Goal: Information Seeking & Learning: Learn about a topic

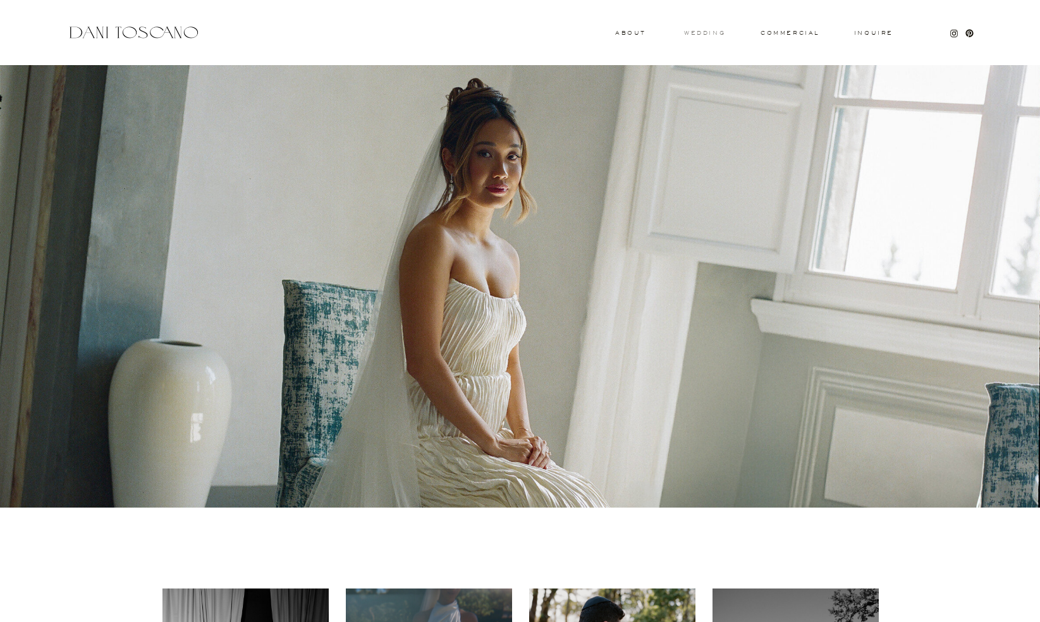
click at [713, 31] on h3 "wedding" at bounding box center [704, 32] width 41 height 4
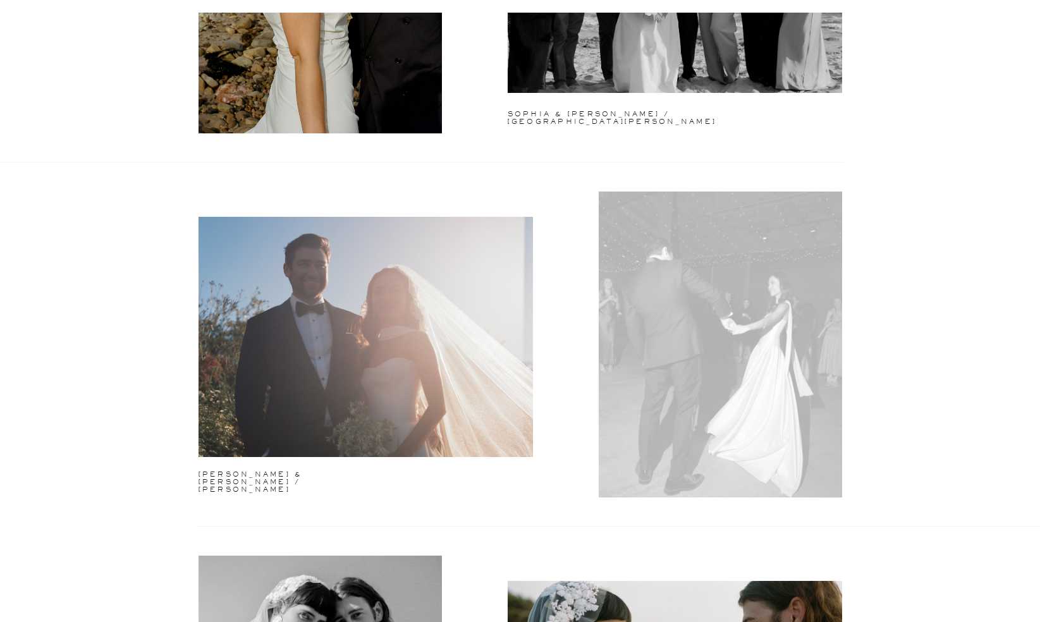
scroll to position [2510, 0]
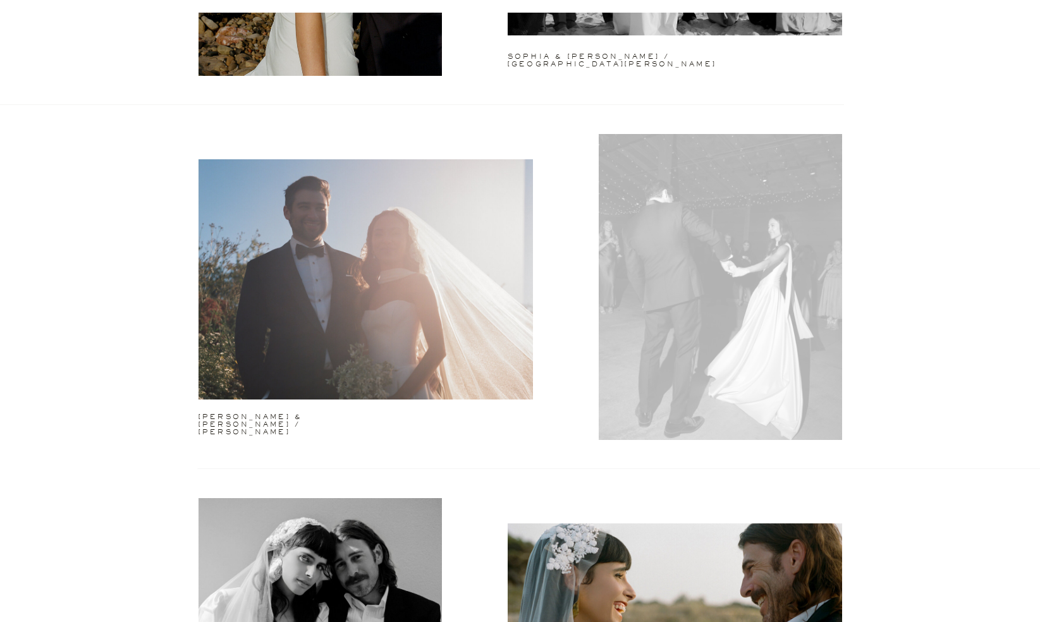
click at [717, 322] on div at bounding box center [720, 287] width 243 height 306
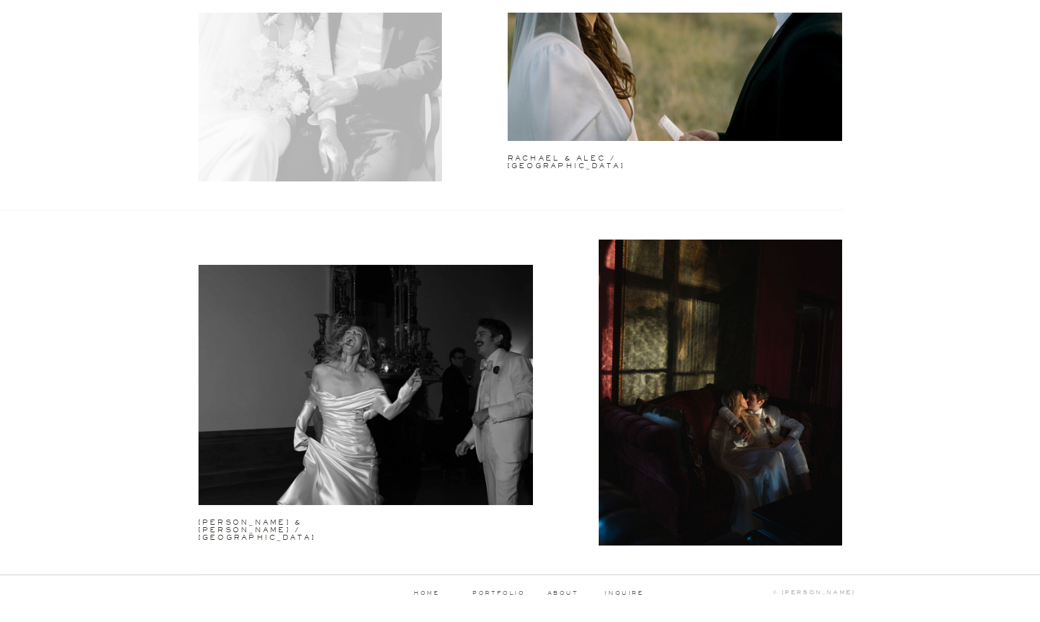
scroll to position [3133, 0]
click at [370, 307] on div at bounding box center [366, 385] width 334 height 240
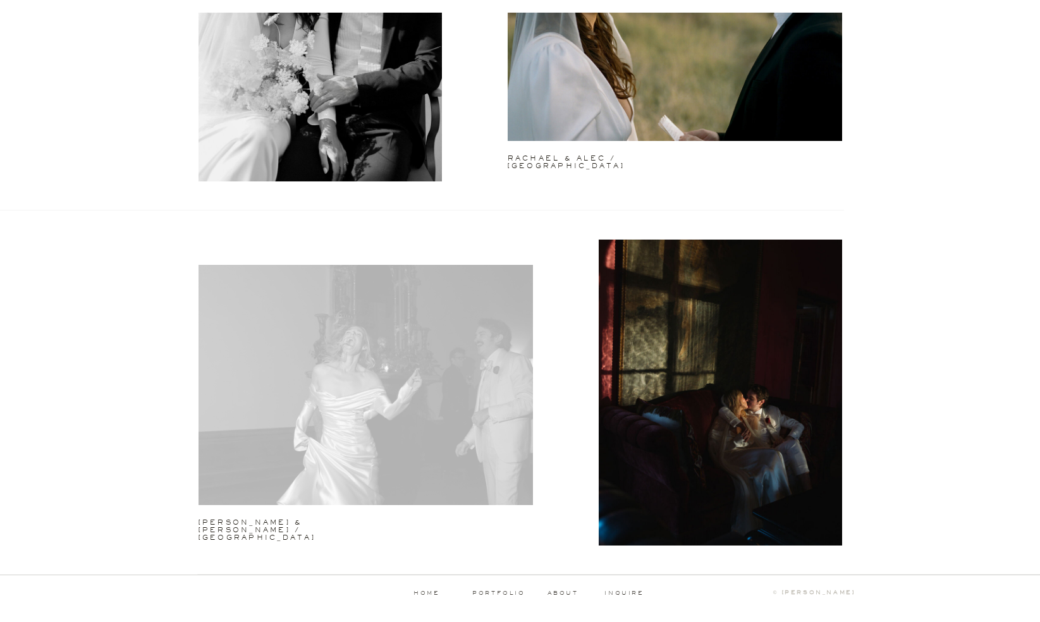
scroll to position [3132, 0]
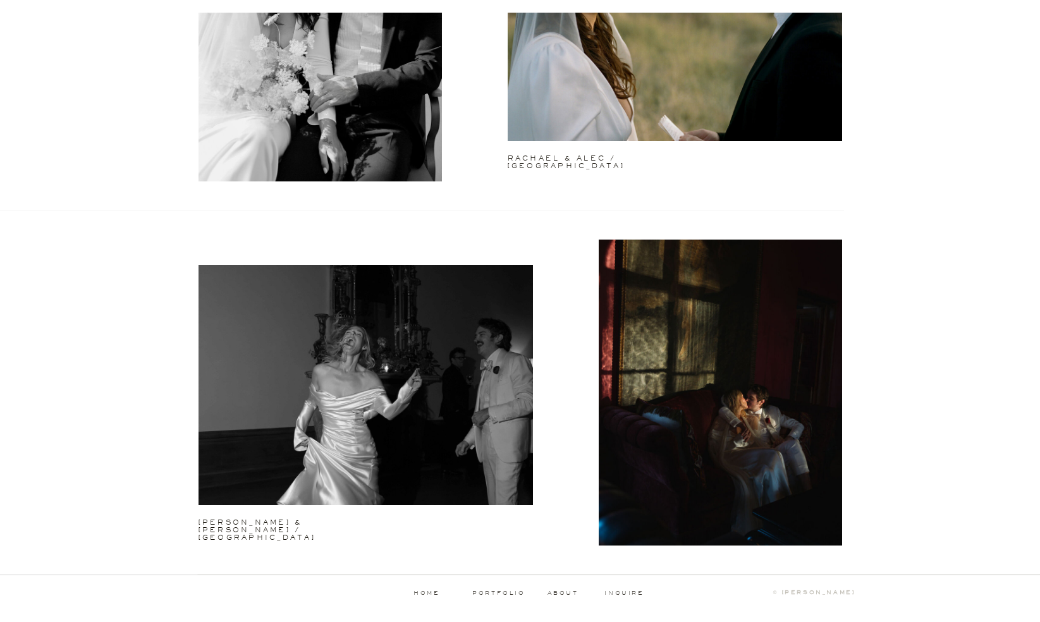
click at [425, 591] on p "home" at bounding box center [427, 594] width 63 height 6
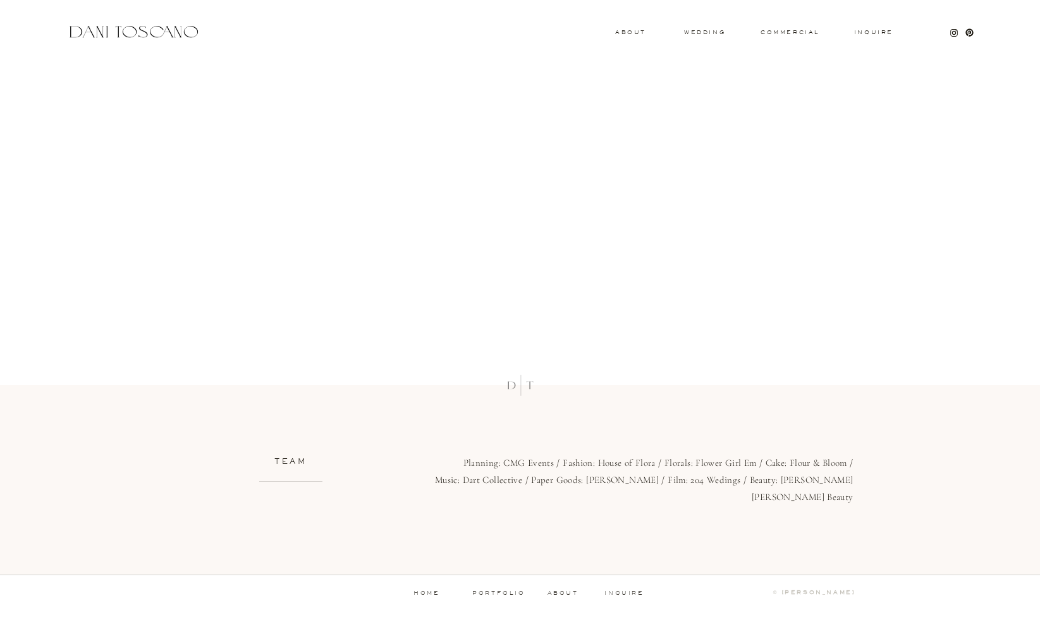
scroll to position [11833, 0]
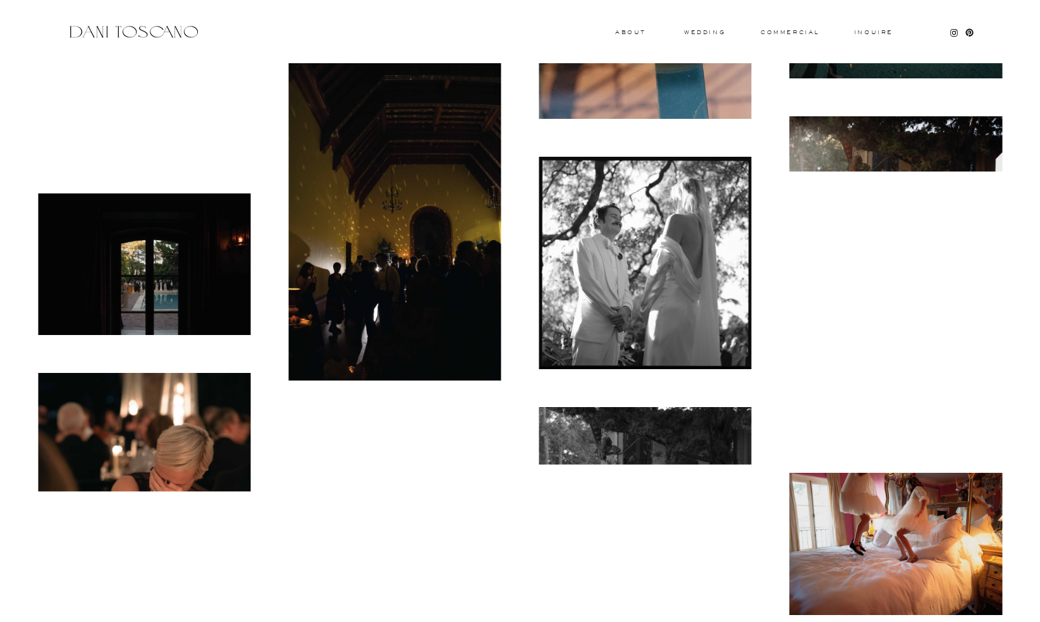
scroll to position [9393, 0]
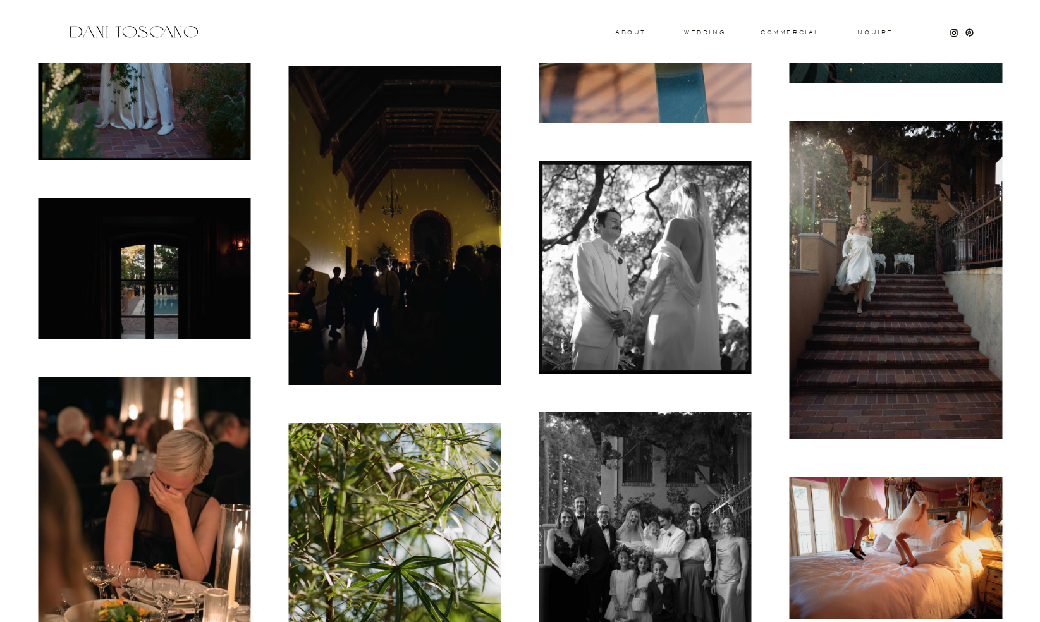
click at [187, 279] on img at bounding box center [144, 269] width 212 height 142
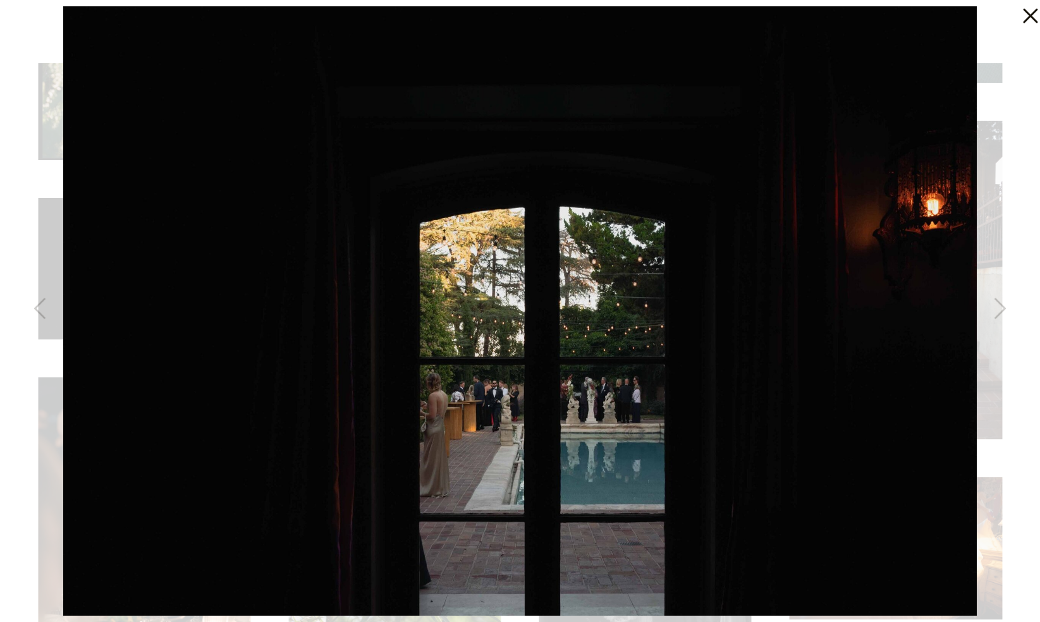
click at [1031, 15] on icon at bounding box center [1030, 16] width 15 height 15
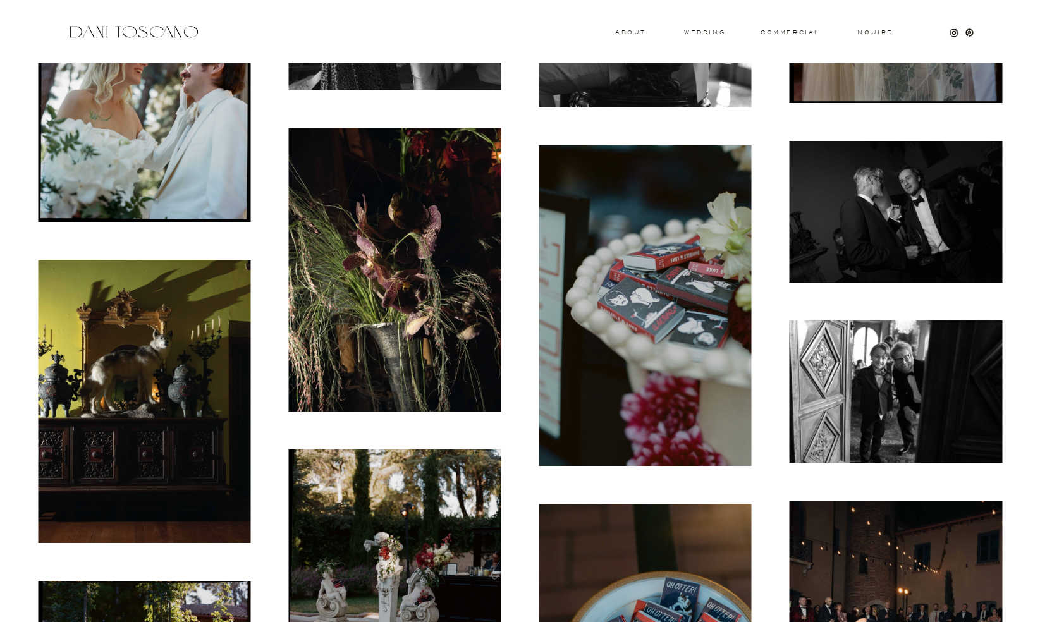
scroll to position [8686, 0]
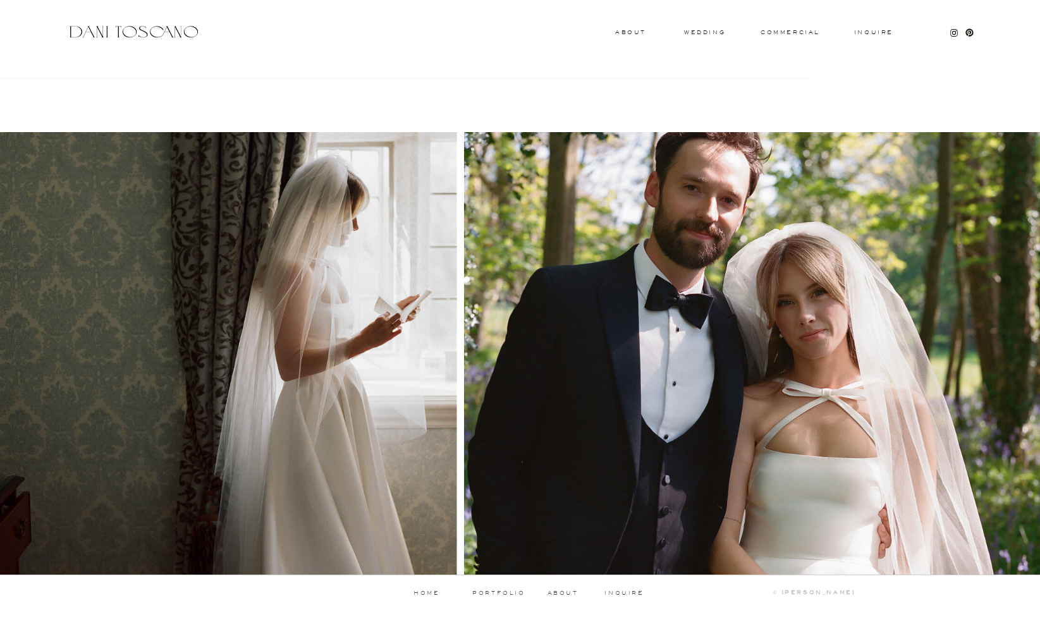
scroll to position [1134, 0]
click at [357, 347] on div at bounding box center [226, 354] width 461 height 444
click at [707, 32] on h3 "wedding" at bounding box center [704, 32] width 41 height 4
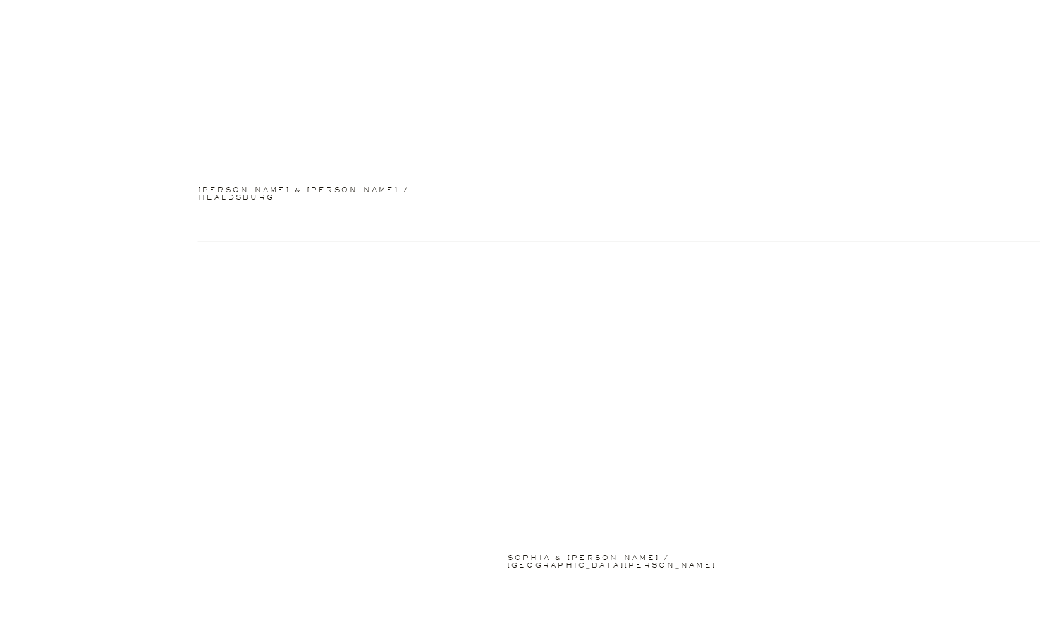
scroll to position [2008, 0]
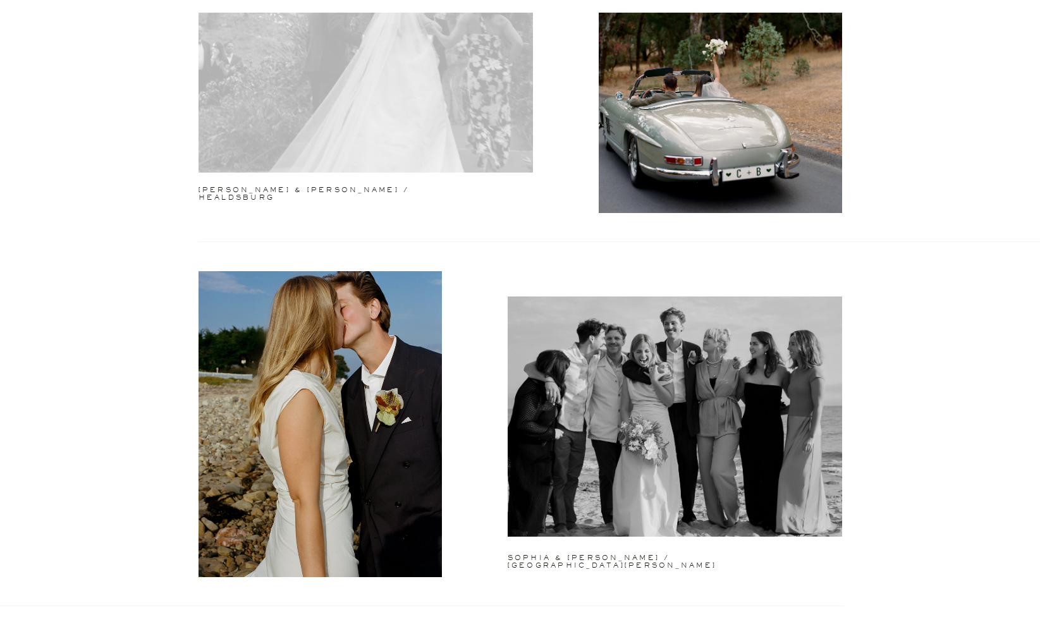
click at [450, 101] on div at bounding box center [366, 52] width 334 height 240
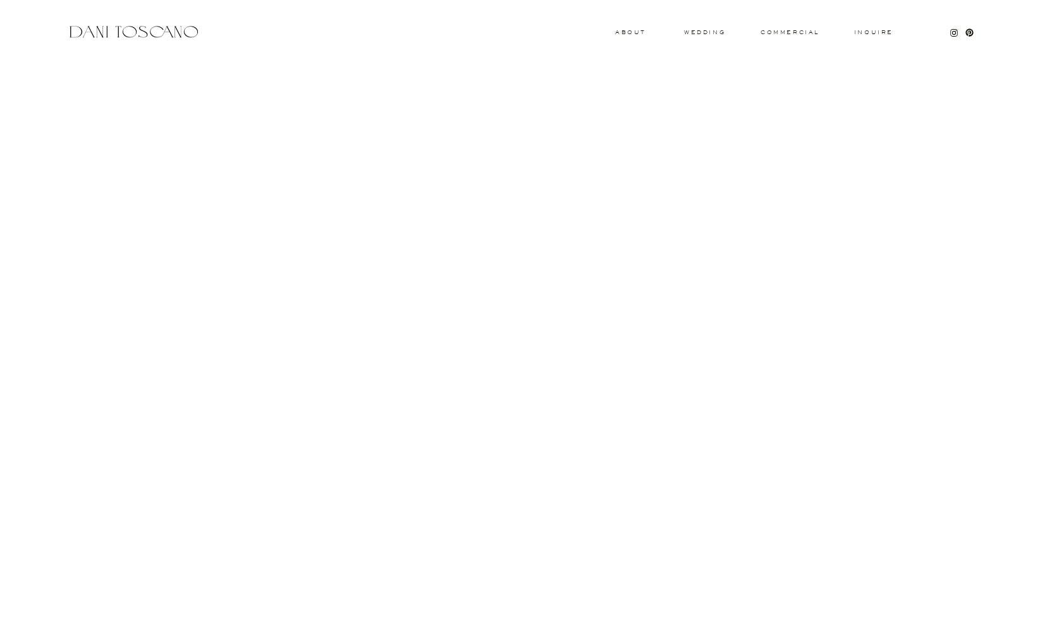
scroll to position [14007, 0]
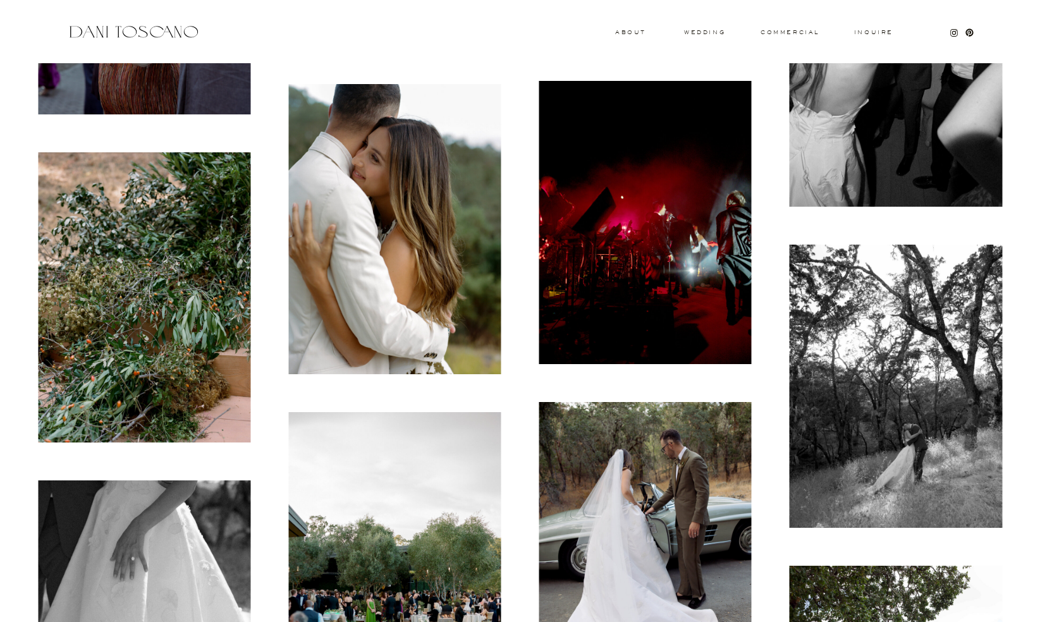
click at [663, 212] on img at bounding box center [645, 222] width 212 height 283
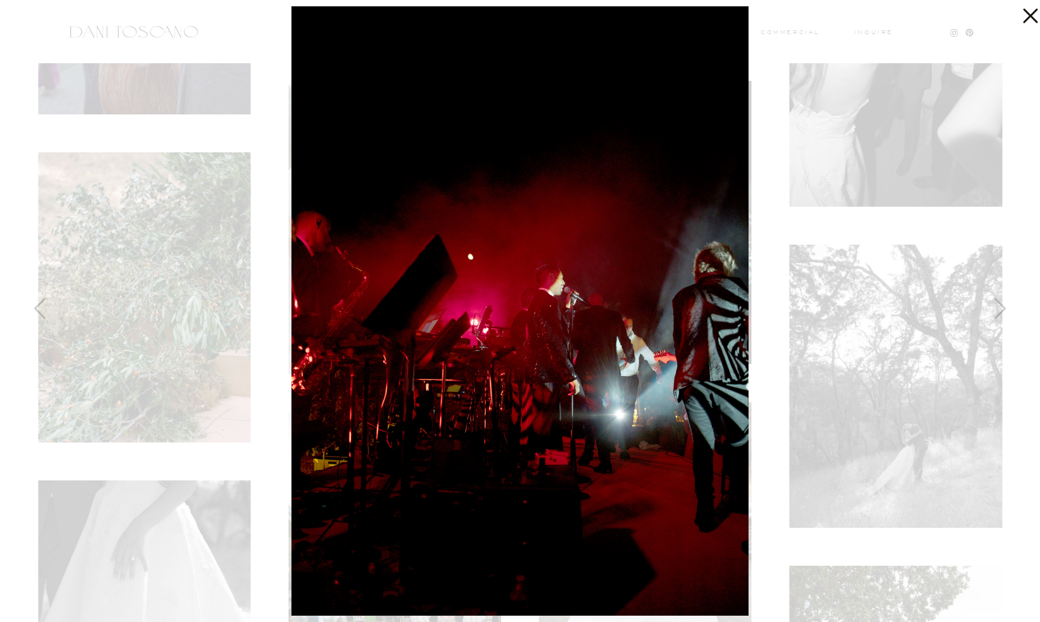
click at [1029, 8] on icon at bounding box center [1027, 12] width 25 height 25
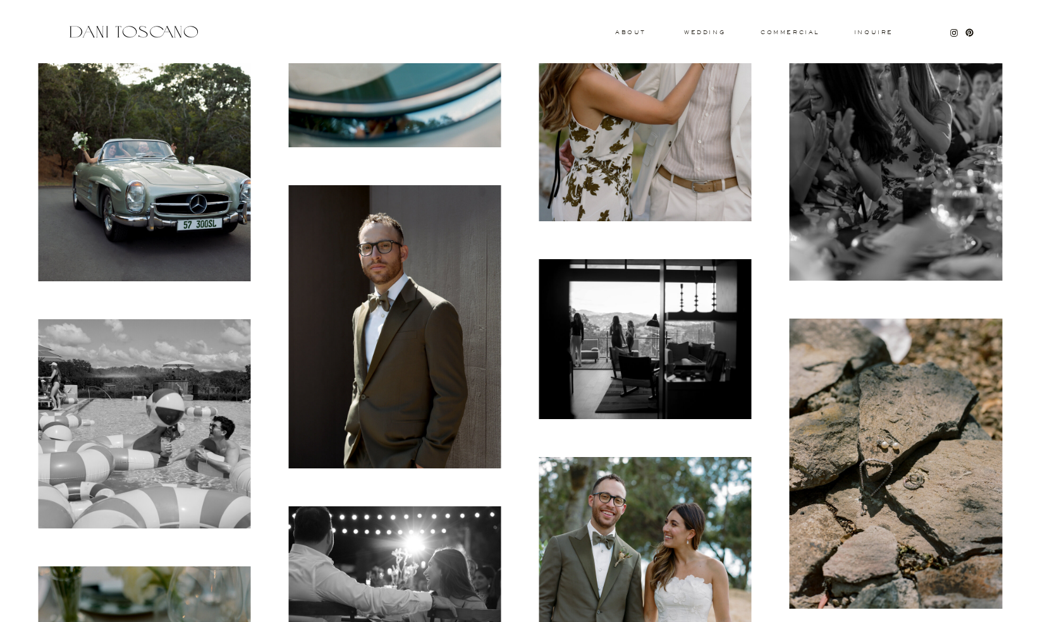
scroll to position [10328, 0]
click at [652, 340] on img at bounding box center [645, 339] width 212 height 159
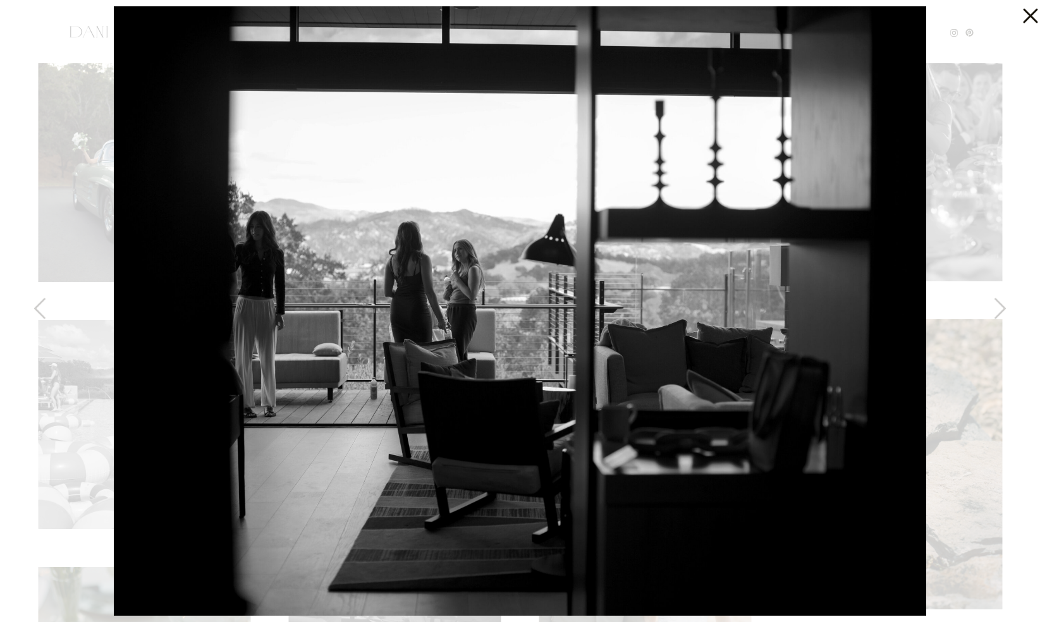
click at [1027, 20] on icon at bounding box center [1030, 16] width 15 height 15
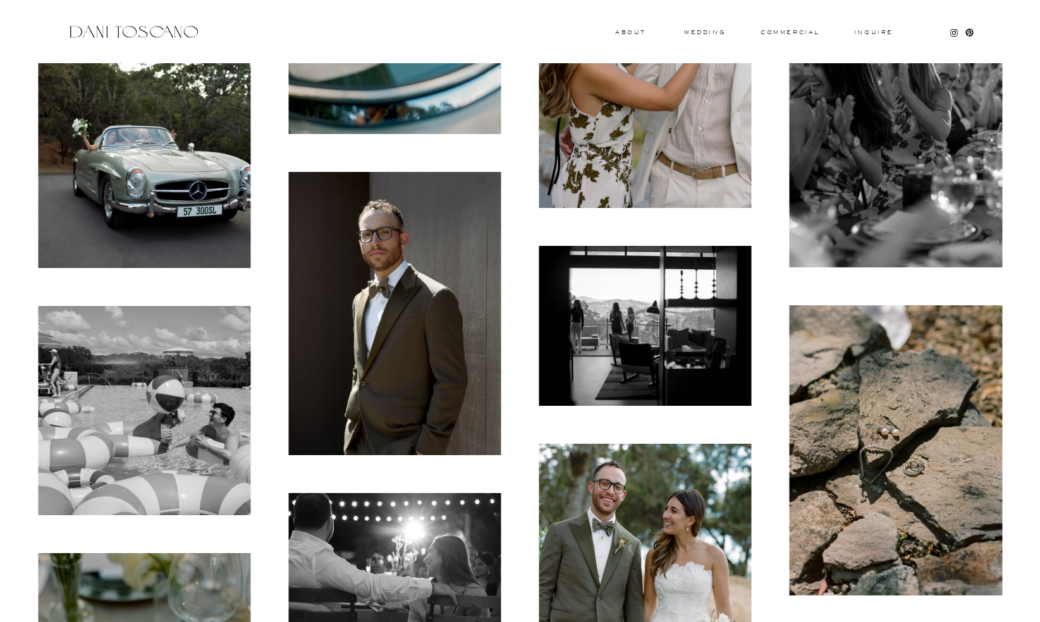
scroll to position [10334, 0]
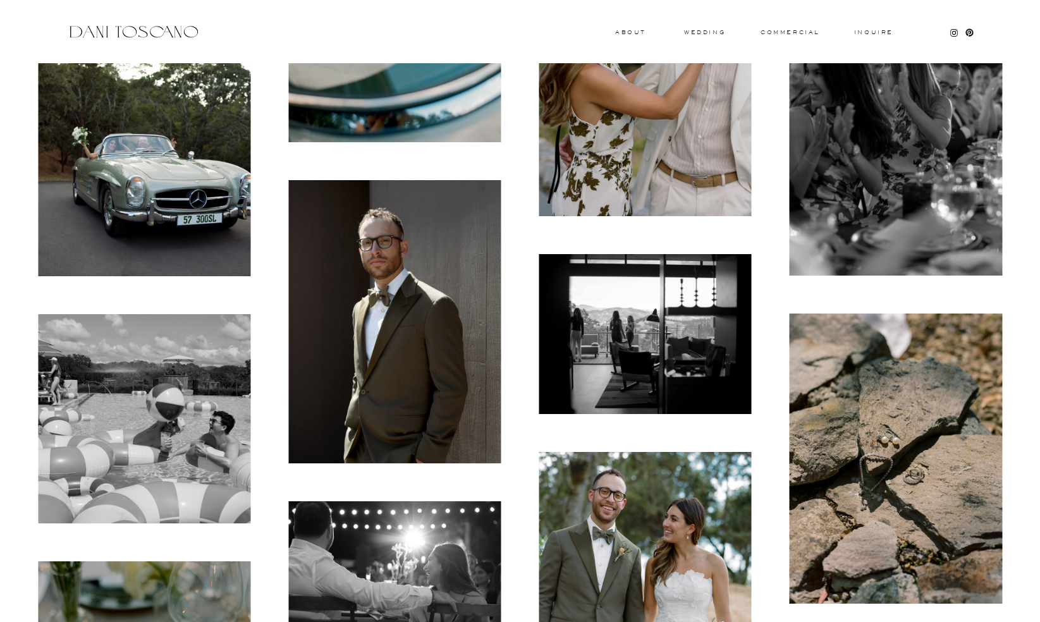
click at [205, 427] on img at bounding box center [144, 418] width 212 height 209
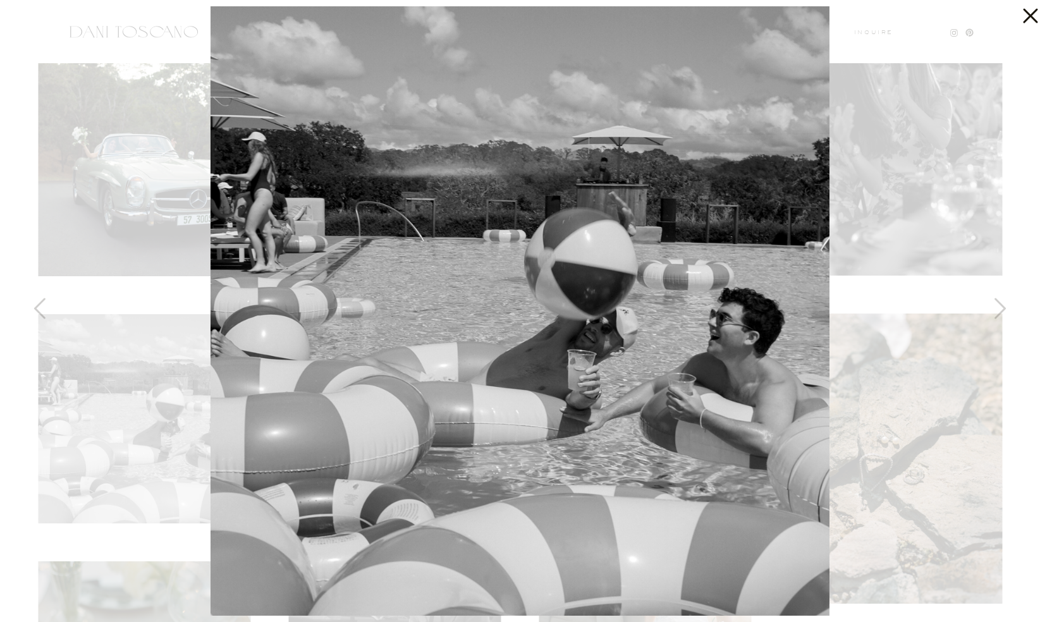
click at [1031, 15] on icon at bounding box center [1030, 16] width 15 height 15
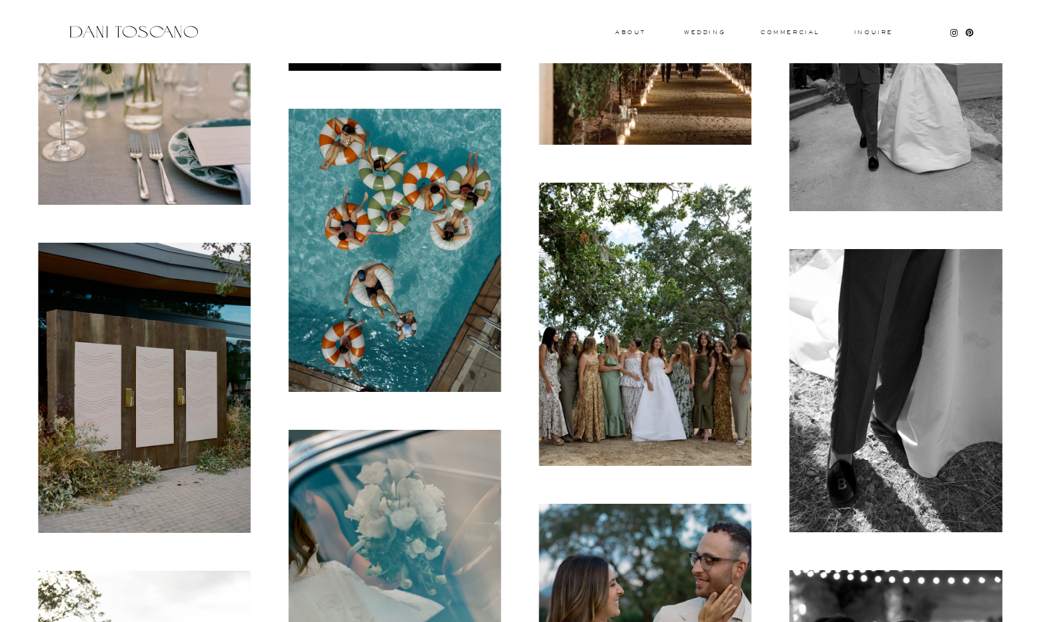
scroll to position [9743, 0]
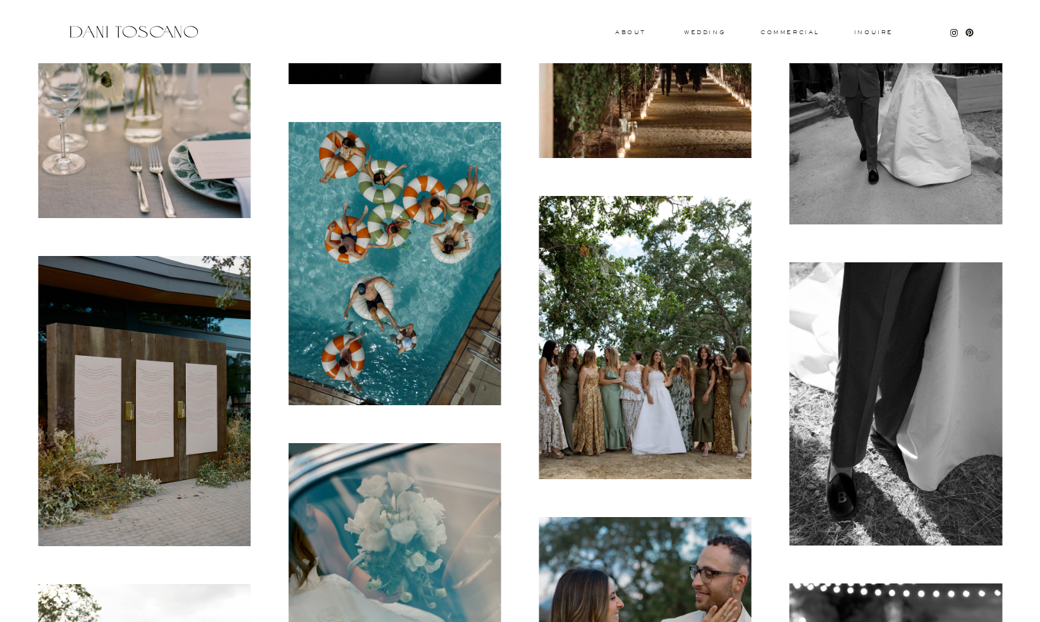
click at [472, 311] on img at bounding box center [394, 263] width 212 height 283
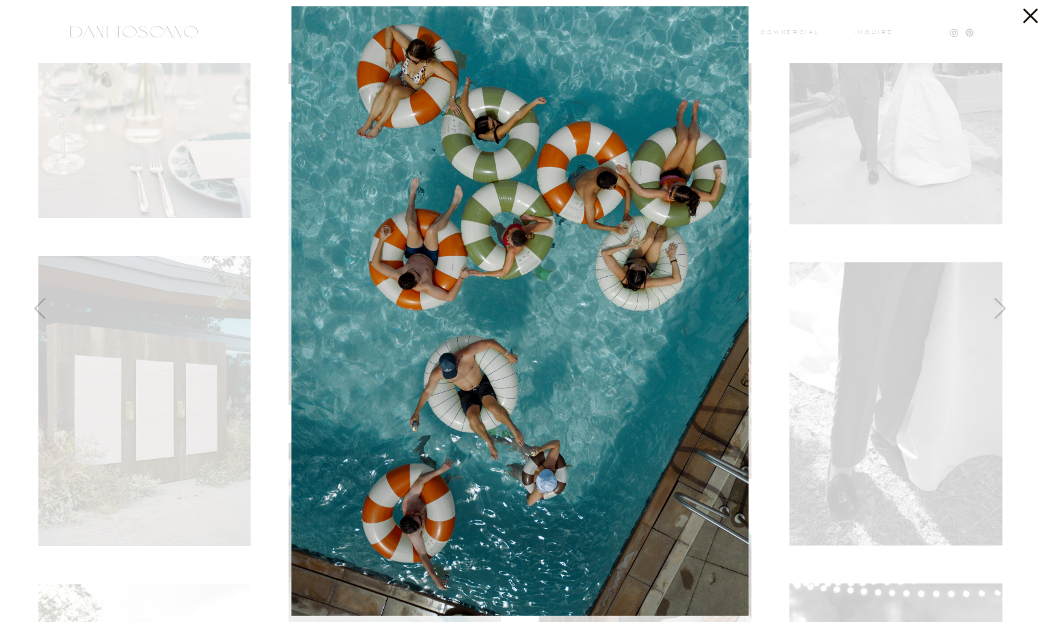
click at [1027, 13] on icon at bounding box center [1030, 16] width 15 height 15
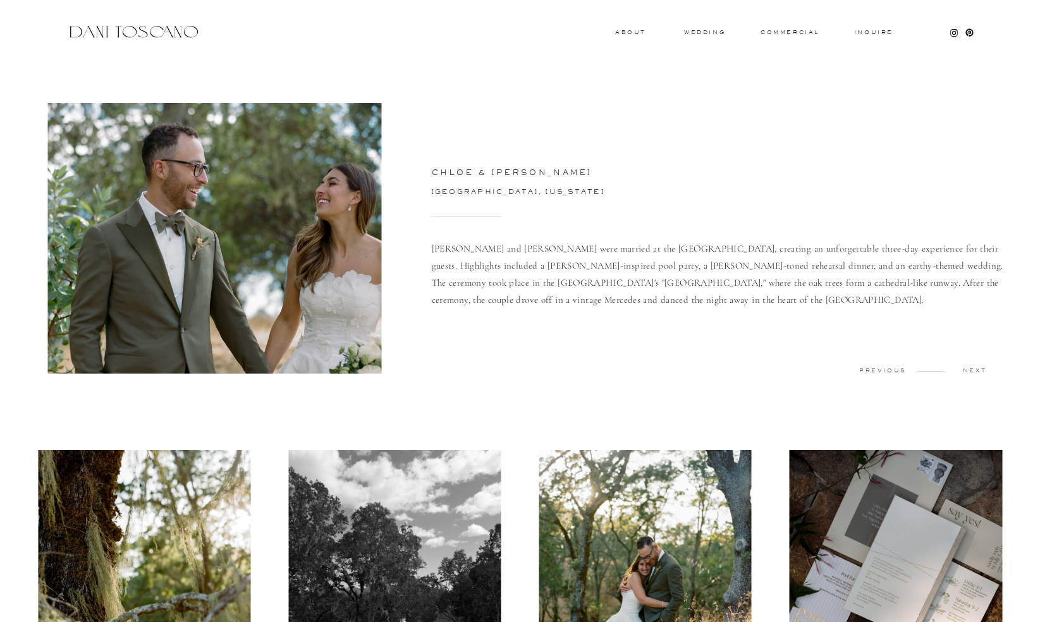
scroll to position [0, 0]
